Goal: Transaction & Acquisition: Purchase product/service

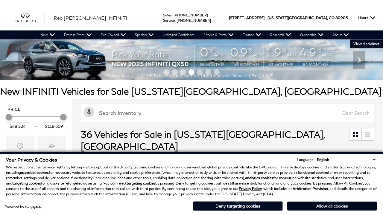
click at [332, 206] on button "Allow all cookies" at bounding box center [332, 206] width 90 height 9
